Goal: Task Accomplishment & Management: Use online tool/utility

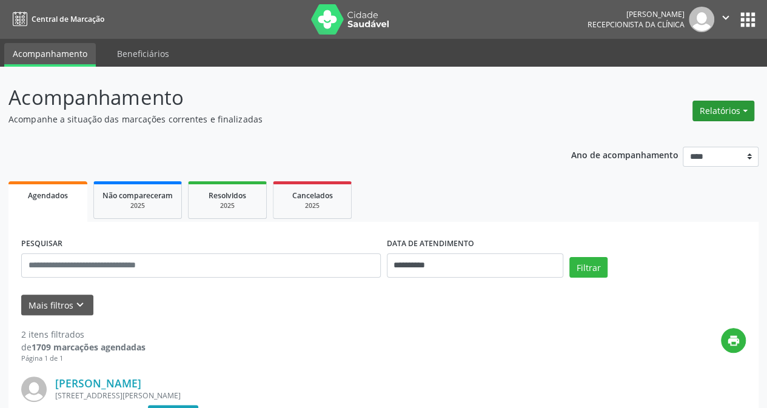
click at [736, 106] on button "Relatórios" at bounding box center [724, 111] width 62 height 21
click at [650, 140] on link "Agendamentos" at bounding box center [690, 136] width 130 height 17
select select "*"
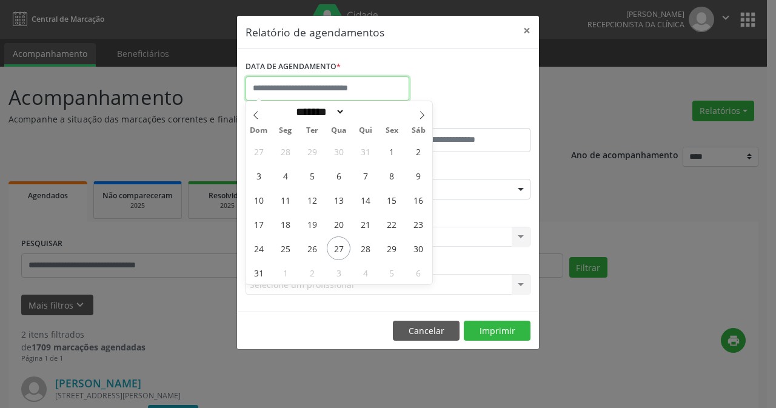
click at [316, 86] on input "text" at bounding box center [328, 88] width 164 height 24
click at [335, 252] on span "27" at bounding box center [339, 249] width 24 height 24
type input "**********"
drag, startPoint x: 341, startPoint y: 251, endPoint x: 378, endPoint y: 223, distance: 46.8
click at [343, 250] on span "27" at bounding box center [339, 249] width 24 height 24
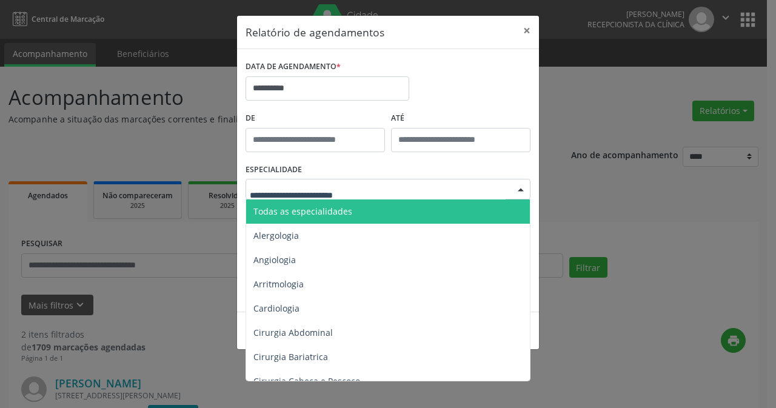
drag, startPoint x: 519, startPoint y: 189, endPoint x: 413, endPoint y: 191, distance: 106.2
click at [518, 189] on div at bounding box center [521, 190] width 18 height 21
drag, startPoint x: 311, startPoint y: 207, endPoint x: 318, endPoint y: 210, distance: 7.9
click at [311, 206] on span "Todas as especialidades" at bounding box center [303, 212] width 99 height 12
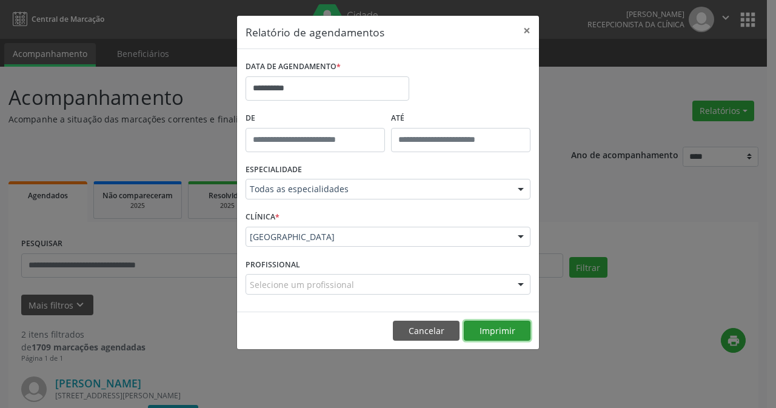
click at [492, 334] on button "Imprimir" at bounding box center [497, 331] width 67 height 21
